Goal: Download file/media

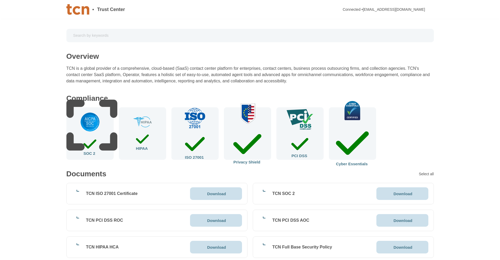
click at [209, 193] on p "Download" at bounding box center [216, 194] width 19 height 4
click at [397, 192] on p "Download" at bounding box center [403, 194] width 19 height 4
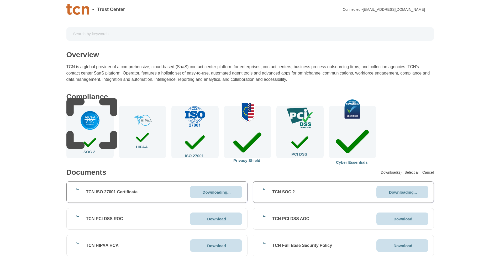
scroll to position [53, 0]
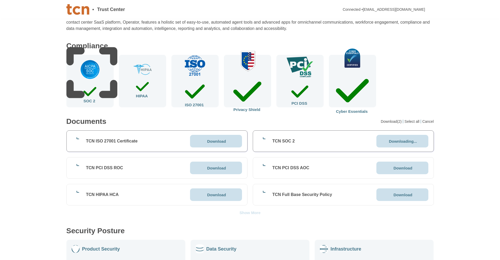
click at [405, 164] on div "Download" at bounding box center [402, 168] width 52 height 13
click at [396, 197] on p "Download" at bounding box center [403, 195] width 19 height 4
click at [225, 195] on p "Download" at bounding box center [216, 195] width 19 height 4
click at [215, 165] on div "Download" at bounding box center [216, 168] width 52 height 13
click at [252, 212] on div "Show More" at bounding box center [249, 213] width 21 height 4
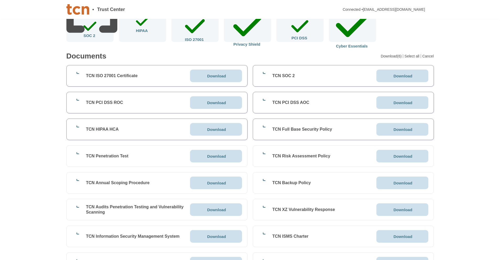
scroll to position [131, 0]
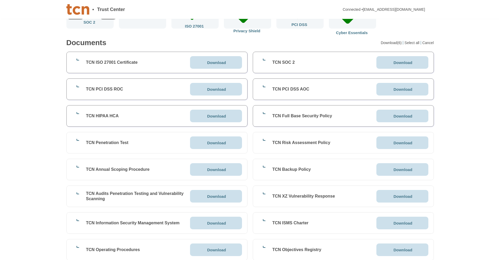
click at [217, 144] on p "Download" at bounding box center [216, 143] width 19 height 4
click at [217, 171] on p "Download" at bounding box center [216, 170] width 19 height 4
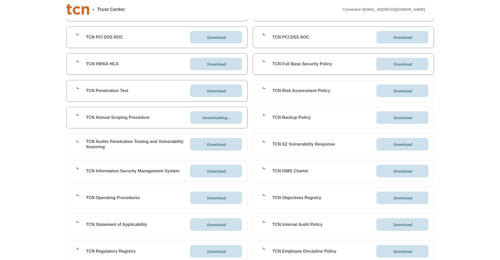
scroll to position [184, 0]
click at [222, 143] on p "Download" at bounding box center [216, 144] width 19 height 4
click at [216, 169] on p "Download" at bounding box center [216, 171] width 19 height 4
click at [392, 88] on icon at bounding box center [392, 90] width 0 height 4
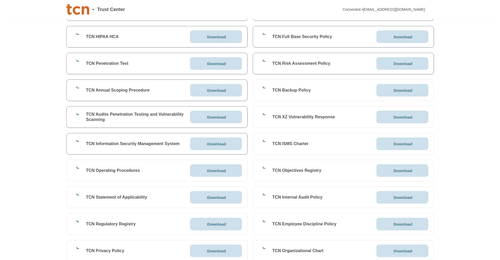
scroll to position [236, 0]
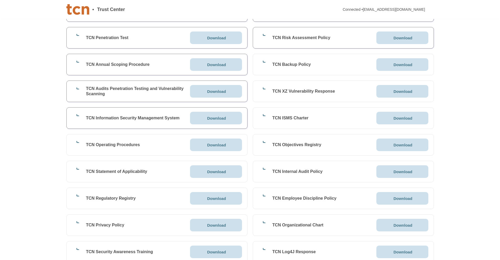
click at [383, 91] on div "Download" at bounding box center [402, 91] width 52 height 13
click at [394, 117] on div "Download" at bounding box center [402, 118] width 20 height 4
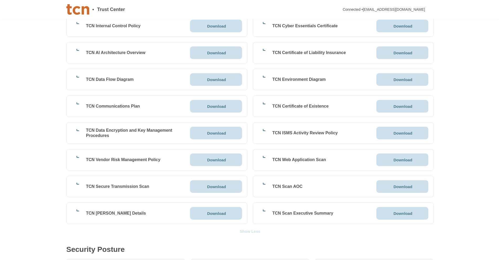
scroll to position [761, 0]
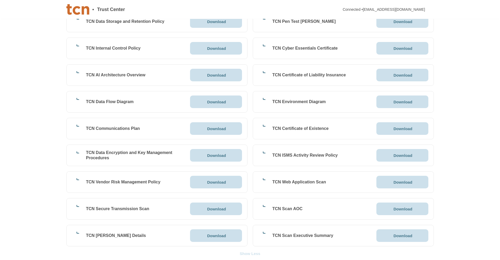
click at [230, 233] on div "Download" at bounding box center [216, 235] width 52 height 13
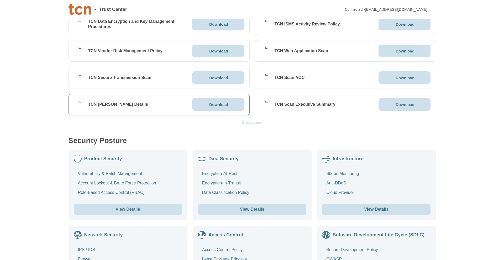
scroll to position [998, 0]
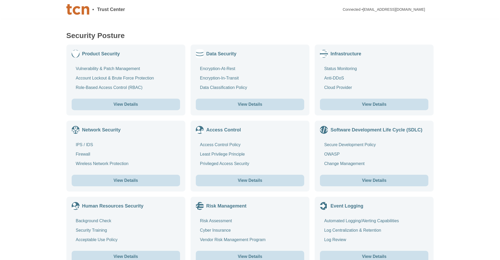
click at [245, 105] on button "View Details" at bounding box center [250, 105] width 108 height 12
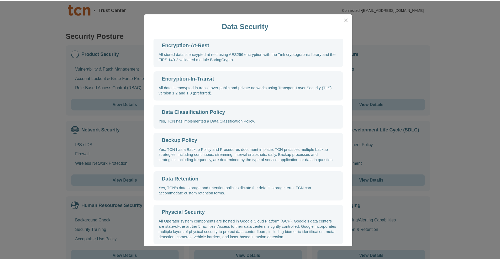
scroll to position [0, 0]
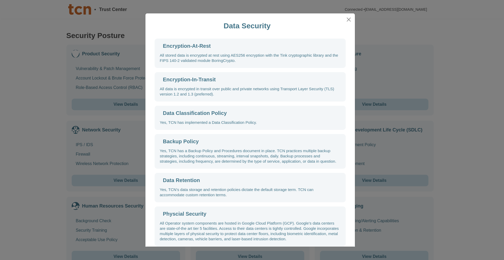
click at [295, 32] on div "Data Security" at bounding box center [247, 25] width 195 height 21
click at [347, 20] on button "Close" at bounding box center [349, 19] width 8 height 8
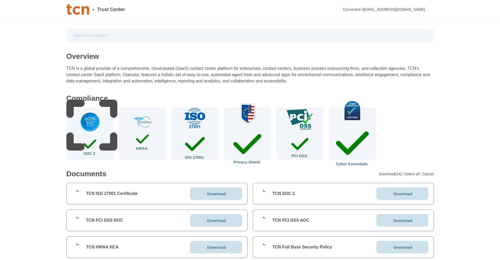
click at [87, 133] on img at bounding box center [90, 122] width 21 height 21
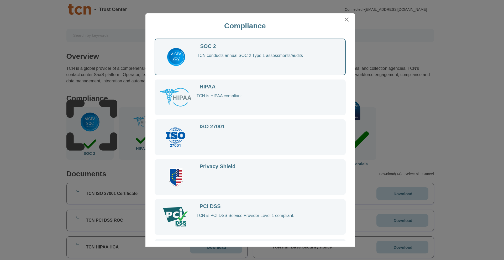
click at [334, 68] on div "TCN conducts annual SOC 2 Type 1 assessments/audits" at bounding box center [266, 61] width 138 height 17
click at [22, 145] on div "Compliance SOC 2 TCN conducts annual SOC 2 Type 1 assessments/audits HIPAA TCN …" at bounding box center [252, 130] width 504 height 260
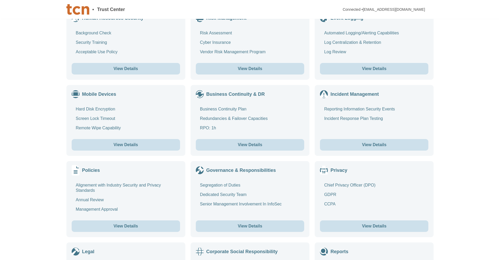
scroll to position [1270, 0]
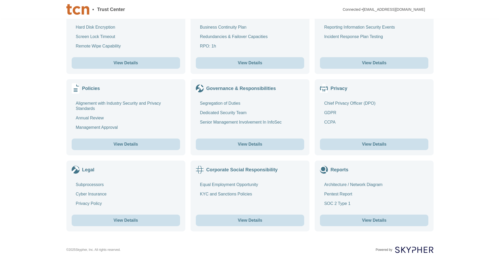
click at [101, 192] on div "Cyber Insurance" at bounding box center [91, 194] width 31 height 5
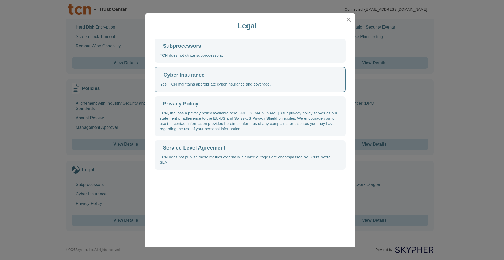
click at [17, 138] on div "Legal Subprocessors TCN does not utilize subprocessors. Cyber Insurance Yes, TC…" at bounding box center [252, 130] width 504 height 260
